Goal: Use online tool/utility

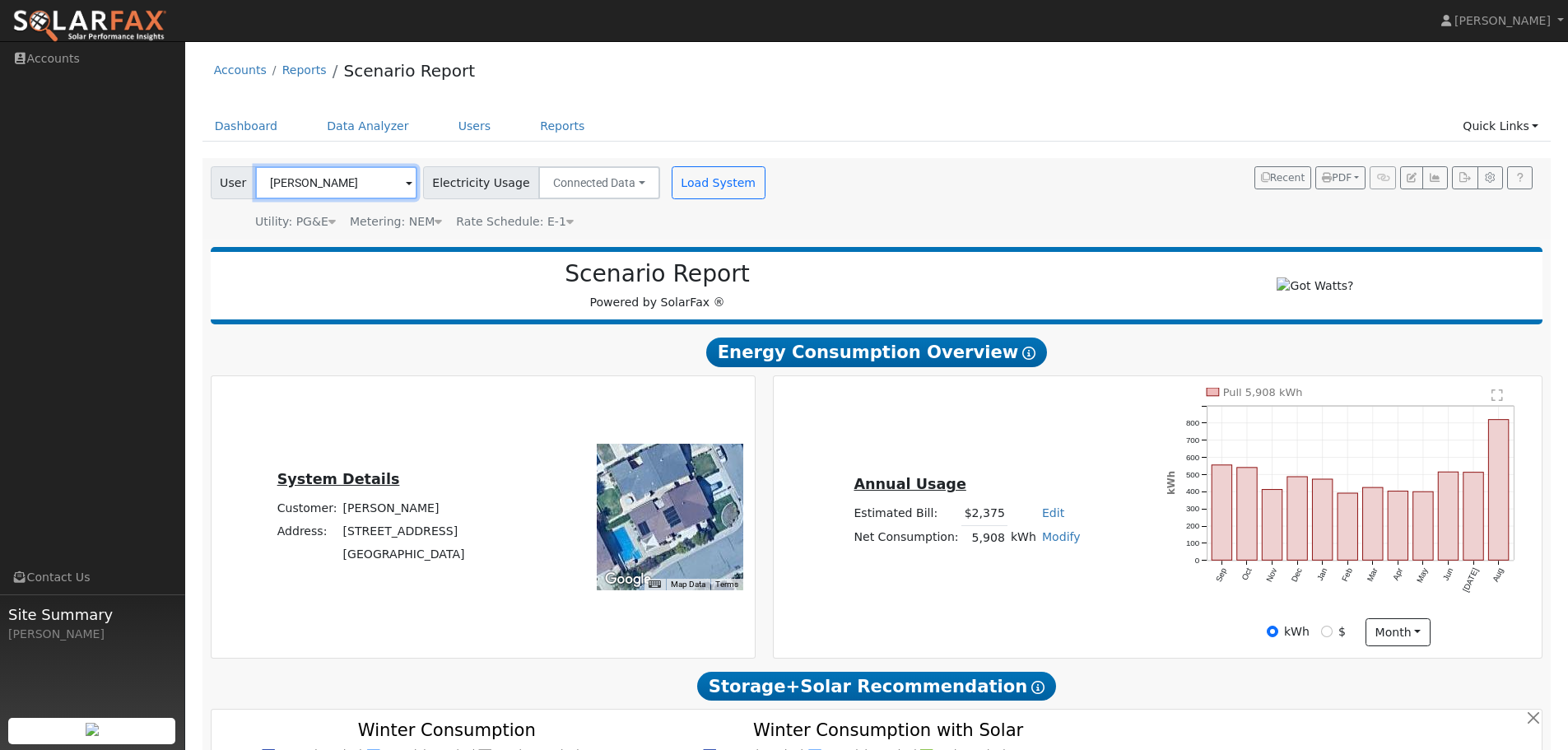
click at [368, 185] on input "[PERSON_NAME]" at bounding box center [336, 183] width 162 height 33
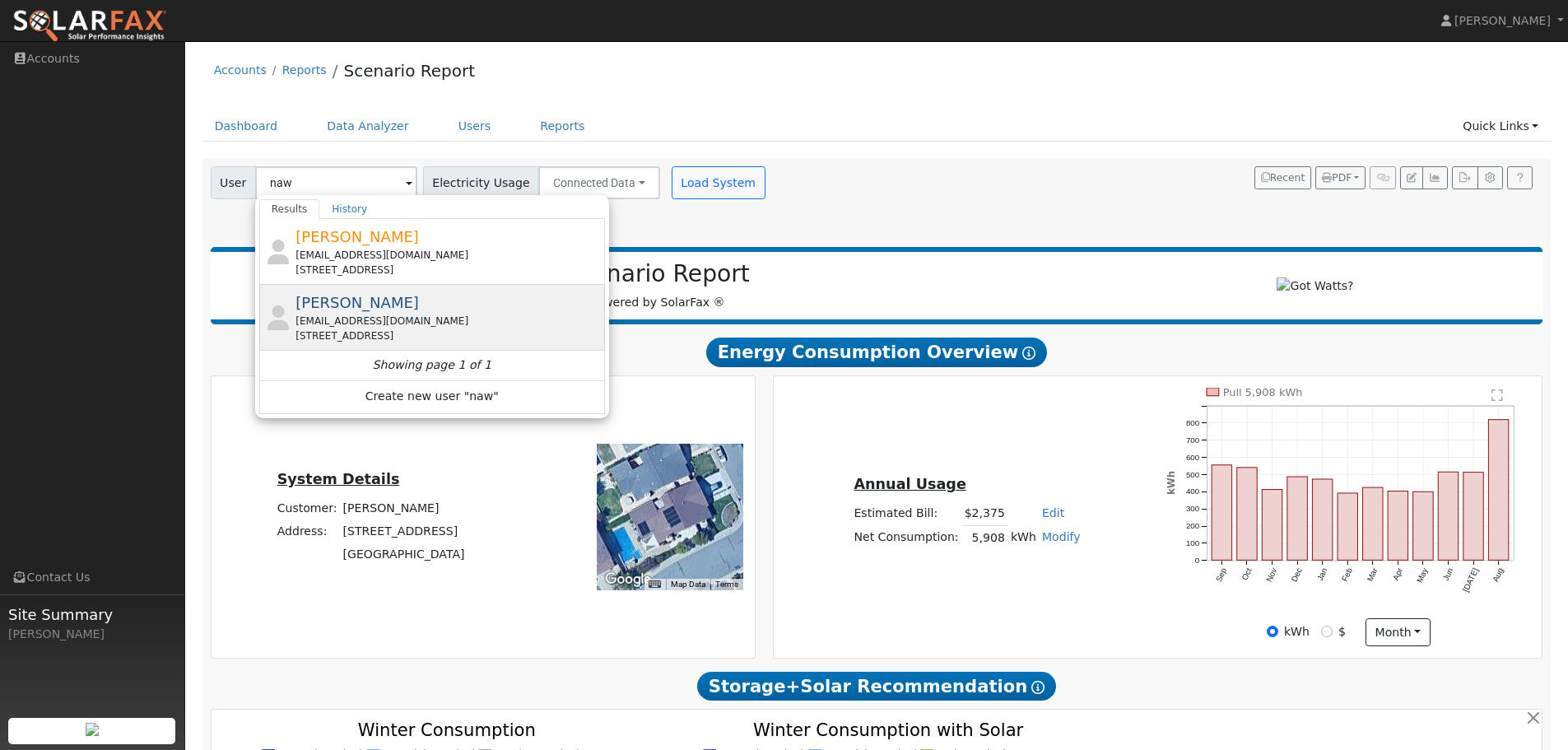
click at [362, 308] on span "Nawid Rahimi" at bounding box center [357, 302] width 123 height 17
type input "Nawid Rahimi"
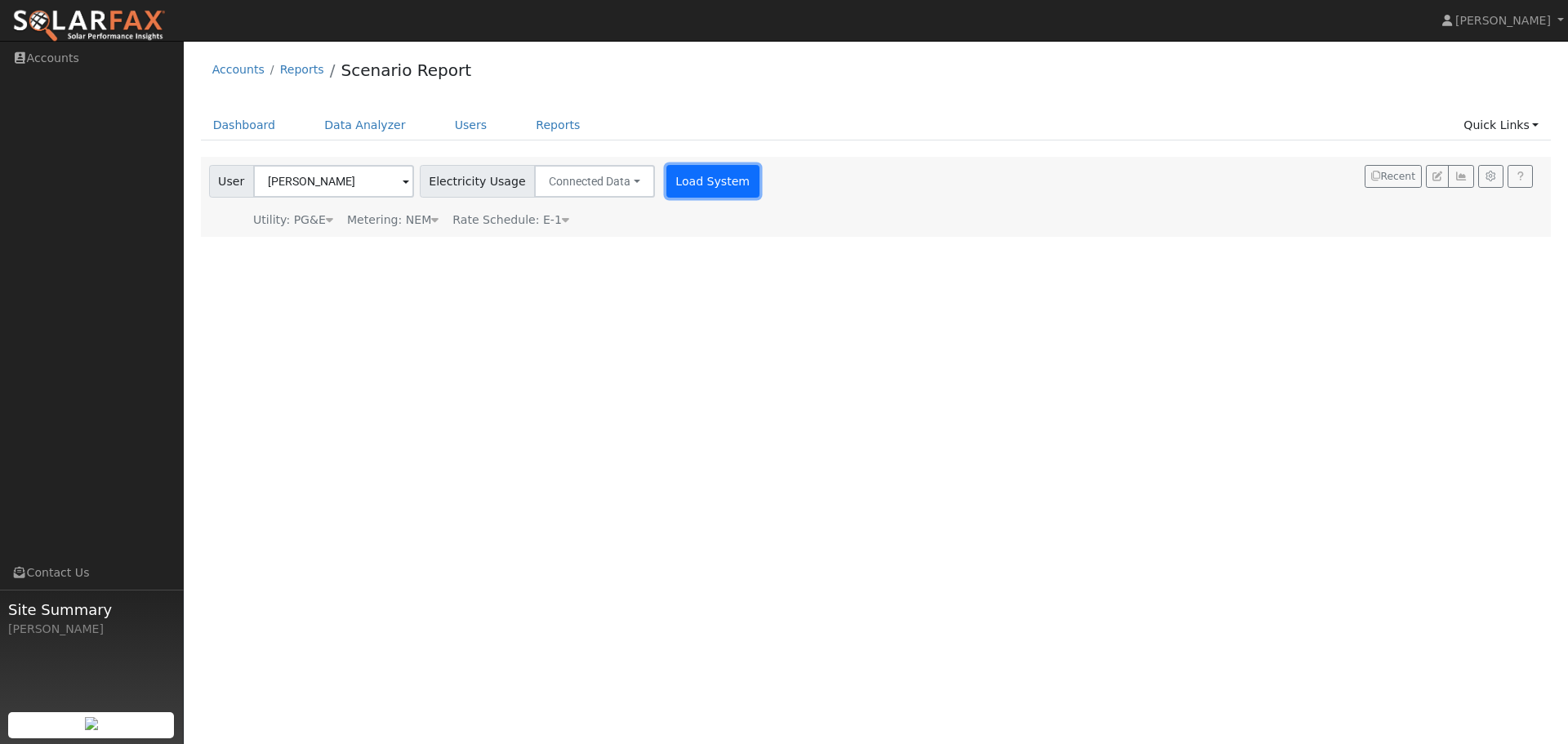
click at [698, 176] on button "Load System" at bounding box center [713, 181] width 93 height 32
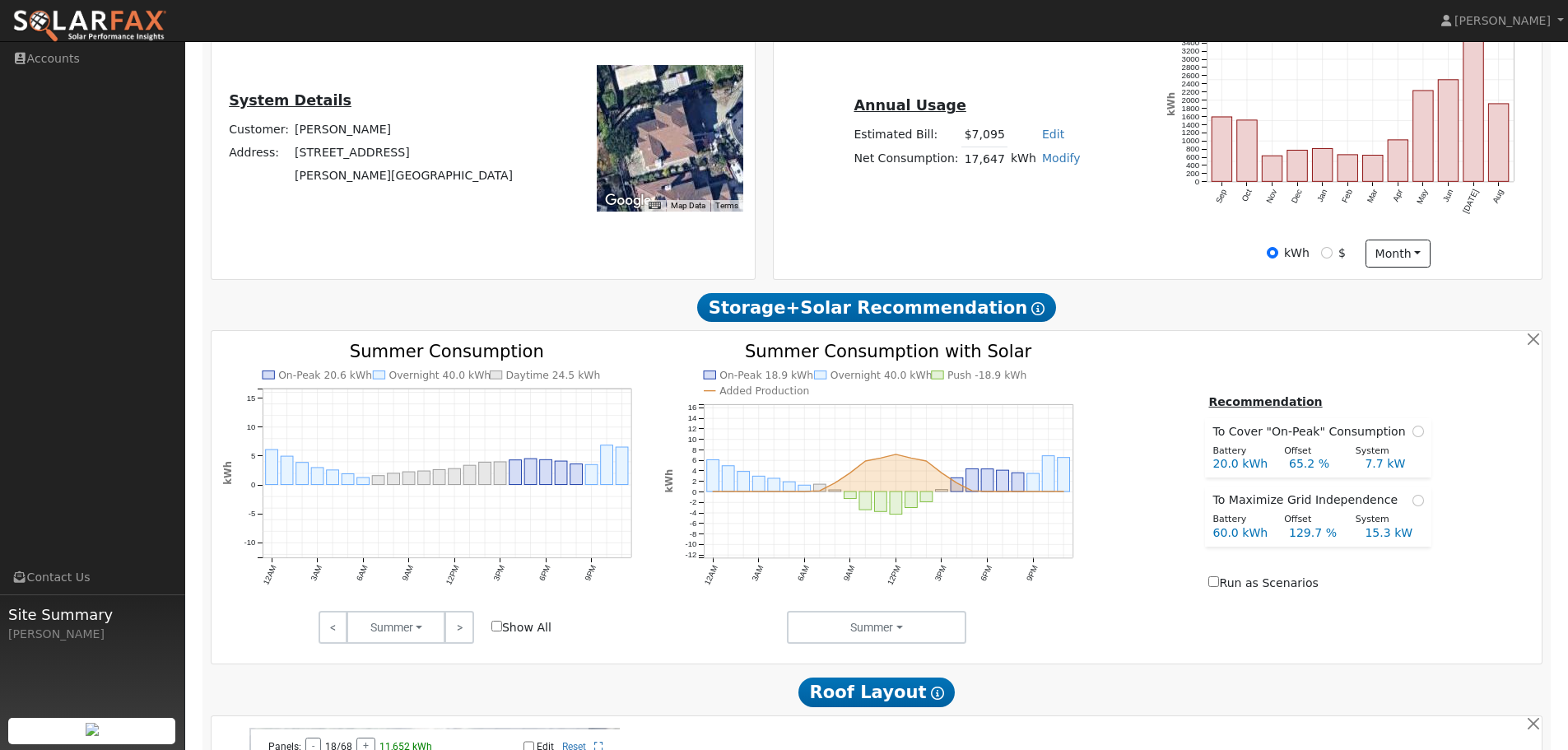
scroll to position [411, 0]
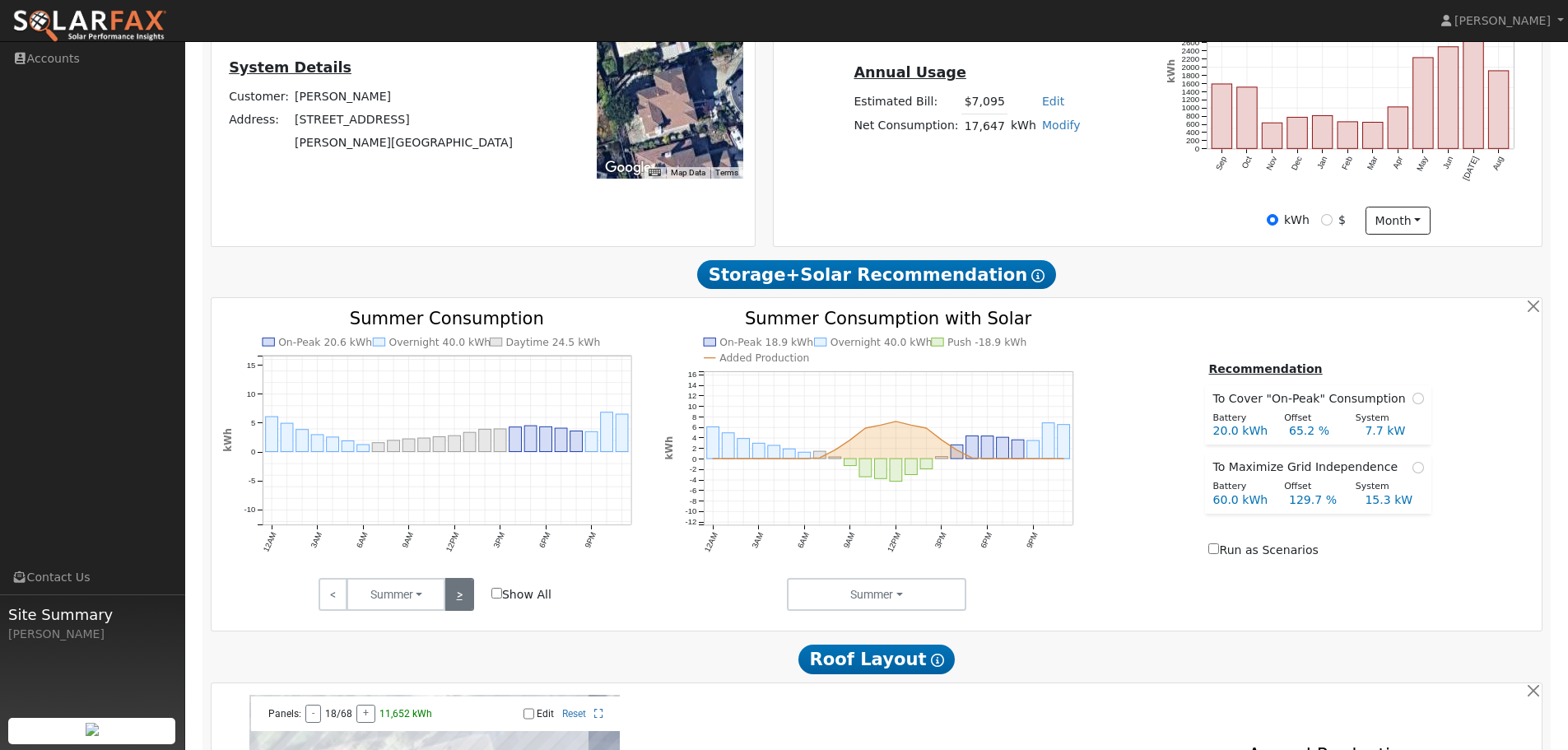
click at [453, 607] on link ">" at bounding box center [459, 594] width 29 height 33
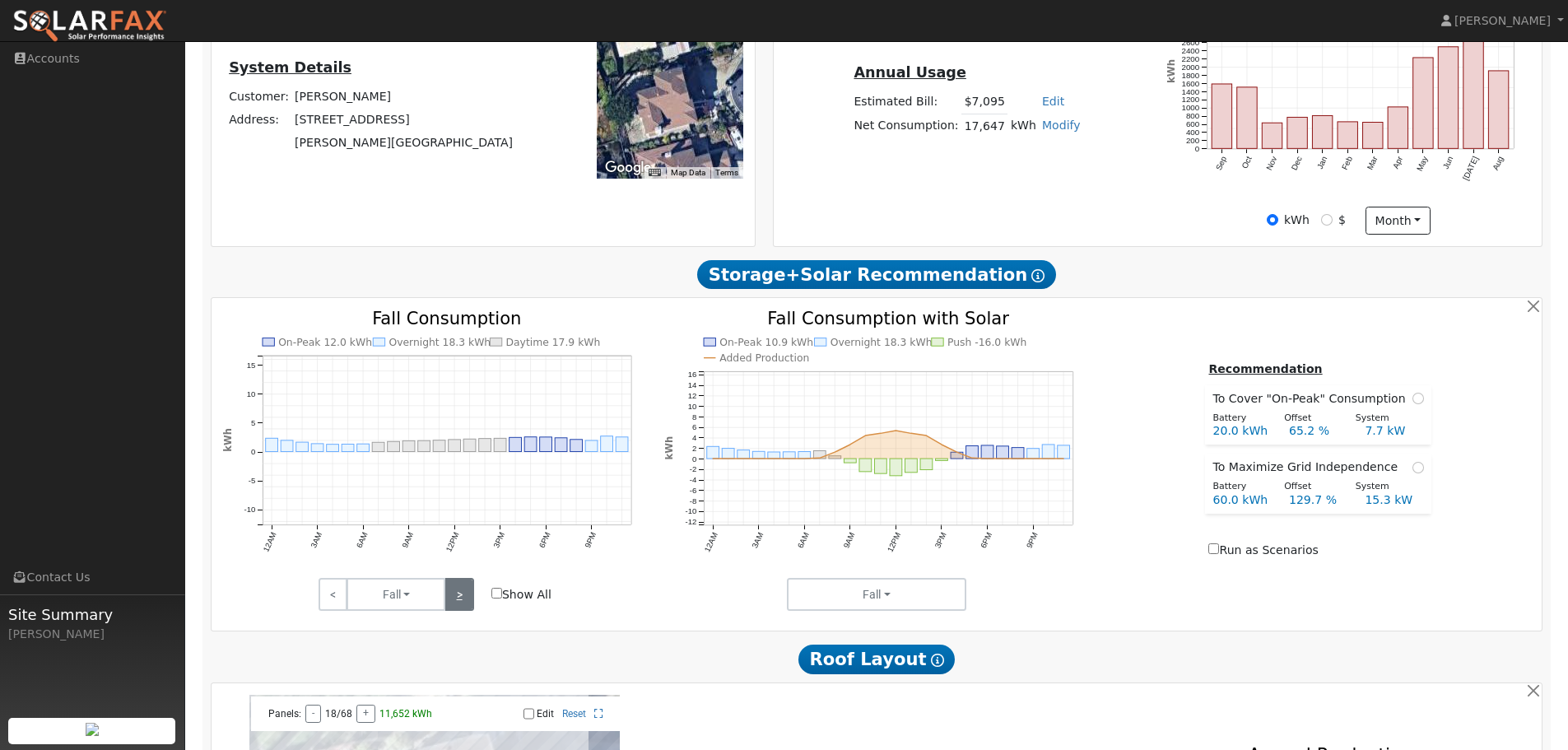
click at [455, 607] on link ">" at bounding box center [459, 594] width 29 height 33
